Goal: Information Seeking & Learning: Learn about a topic

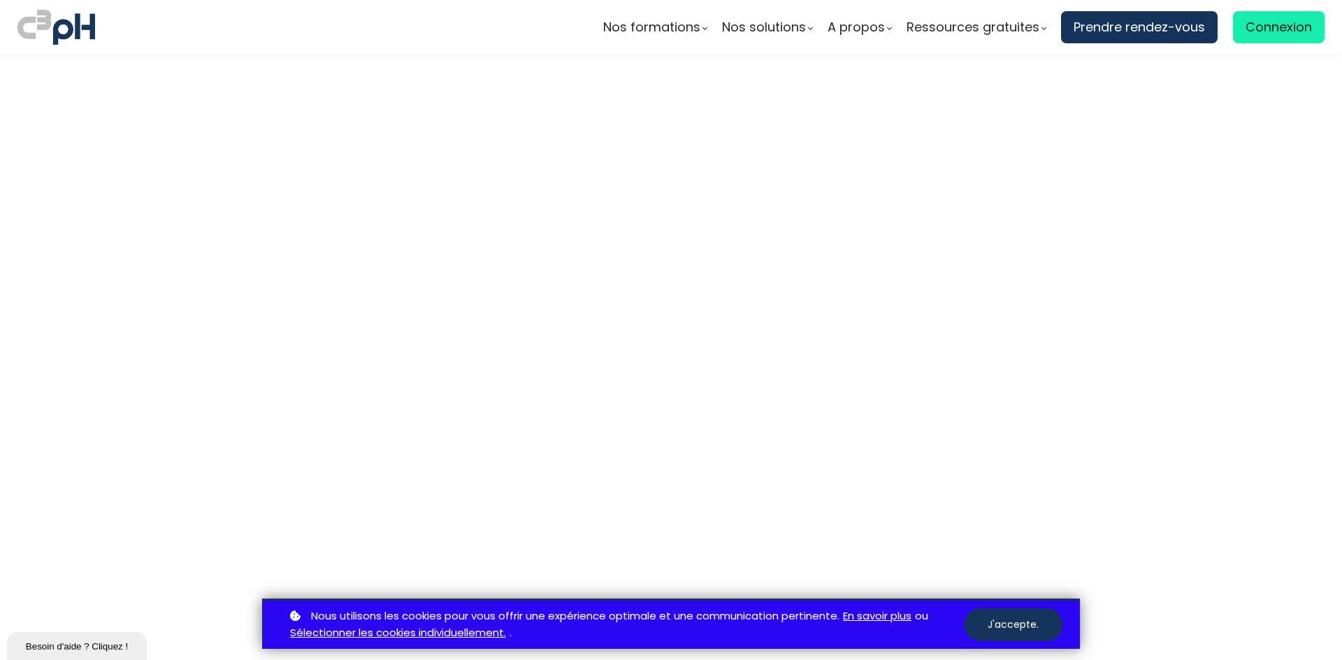
scroll to position [5938, 0]
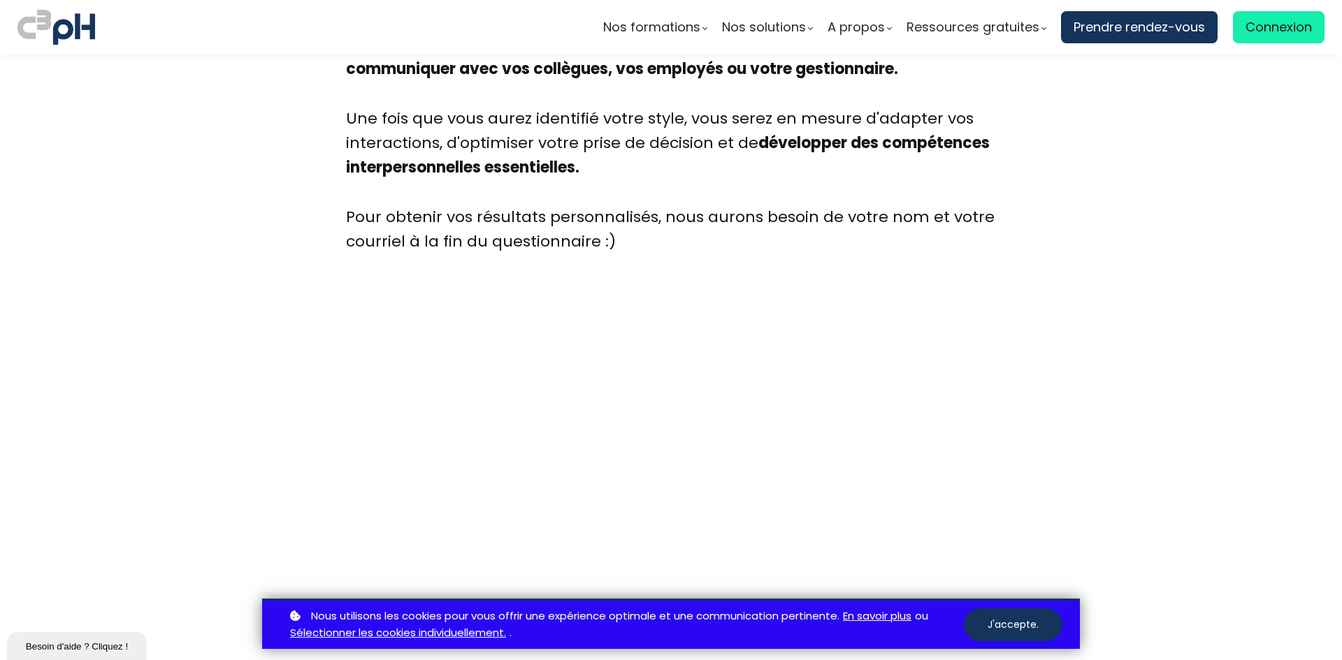
scroll to position [3562, 0]
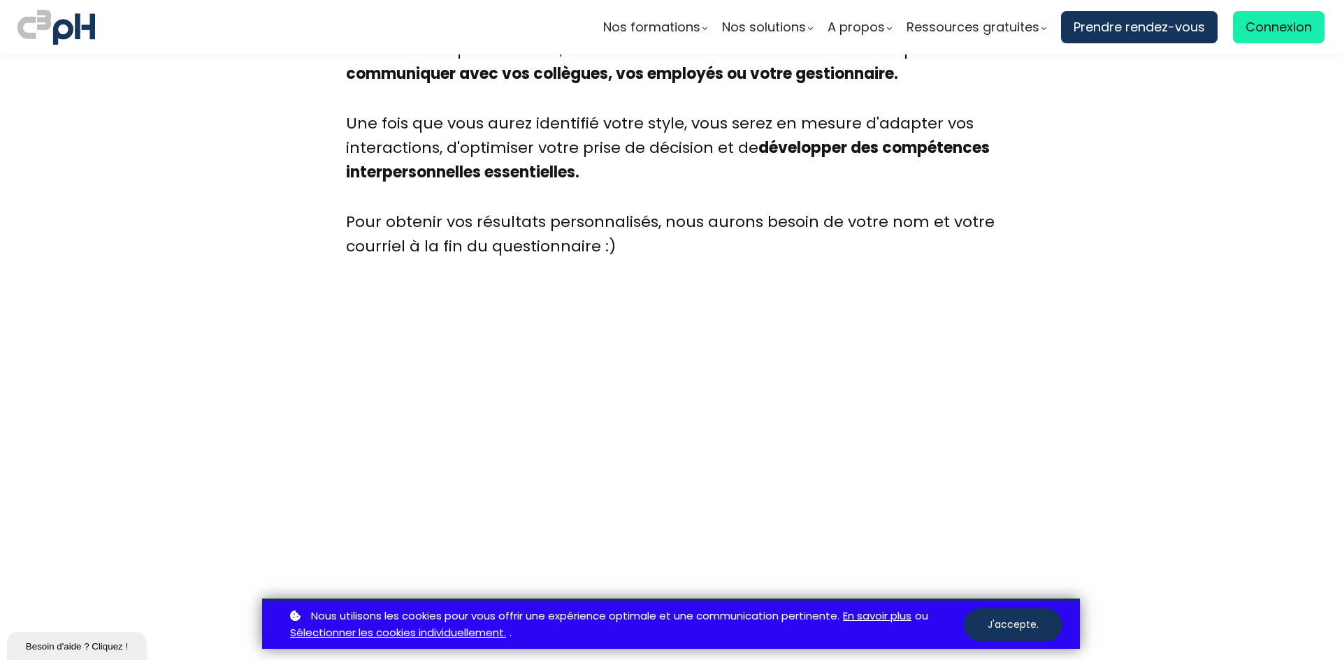
scroll to position [3632, 0]
